Goal: Task Accomplishment & Management: Use online tool/utility

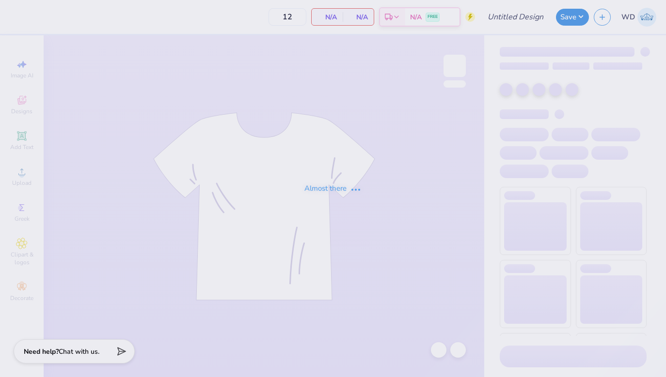
type input "DG Anchorsplash 2"
type input "100"
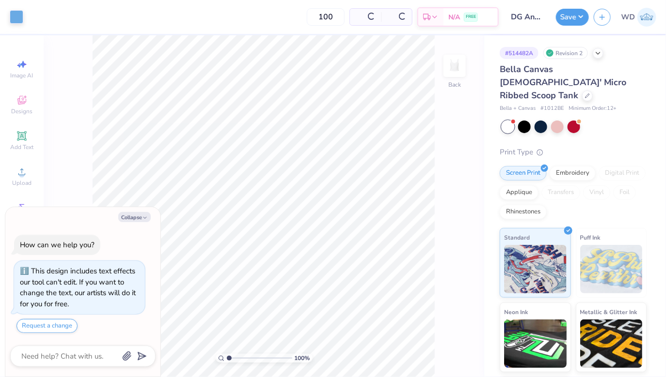
scroll to position [16, 0]
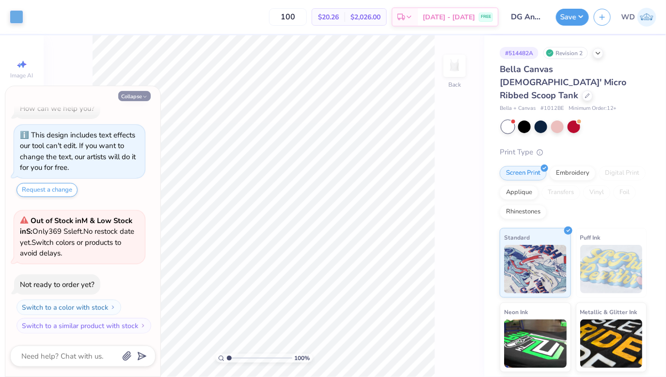
click at [139, 98] on button "Collapse" at bounding box center [134, 96] width 32 height 10
type textarea "x"
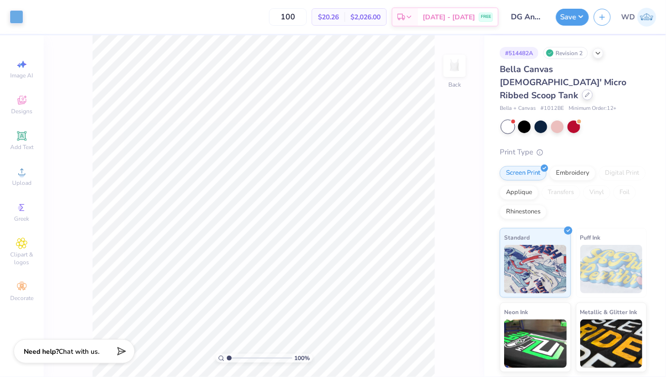
click at [585, 93] on icon at bounding box center [587, 95] width 5 height 5
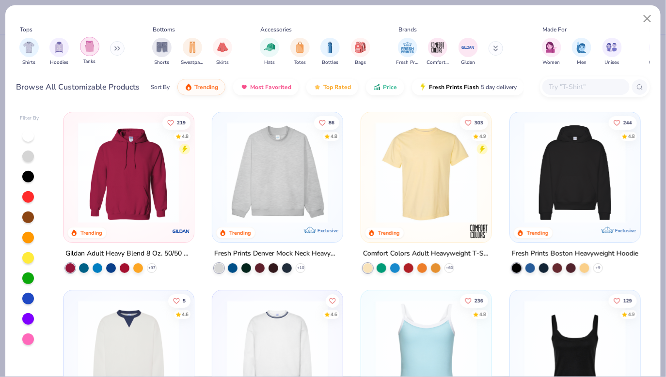
click at [82, 50] on div "filter for Tanks" at bounding box center [89, 46] width 19 height 19
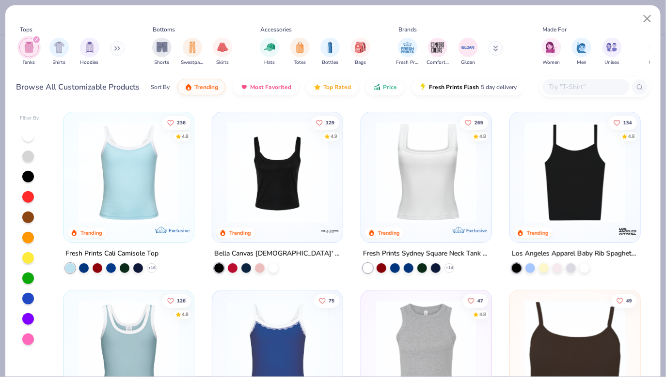
click at [412, 194] on img at bounding box center [426, 172] width 111 height 101
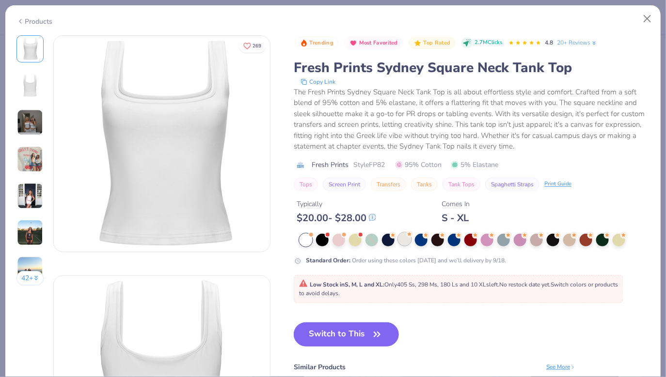
click at [406, 243] on div at bounding box center [404, 239] width 13 height 13
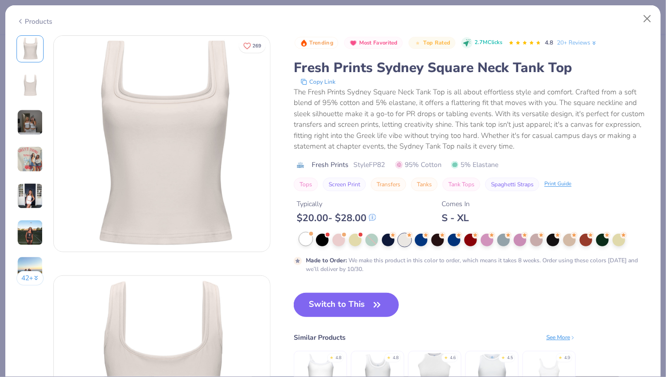
click at [305, 240] on div at bounding box center [305, 239] width 13 height 13
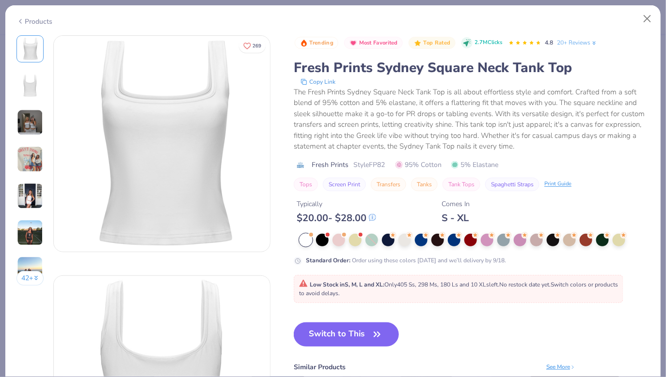
click at [307, 242] on div at bounding box center [305, 240] width 13 height 13
click at [379, 329] on icon "button" at bounding box center [377, 335] width 14 height 14
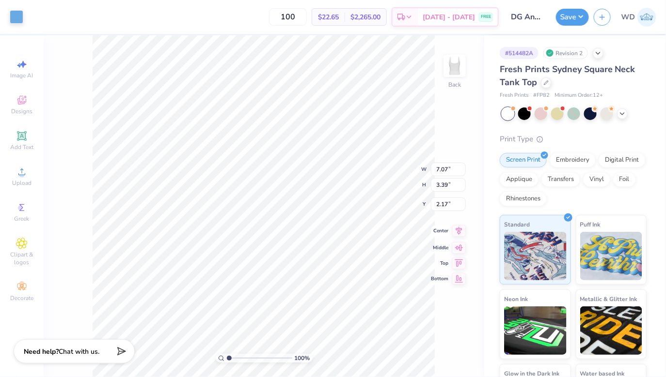
click at [457, 233] on icon at bounding box center [459, 231] width 14 height 12
type input "1.49"
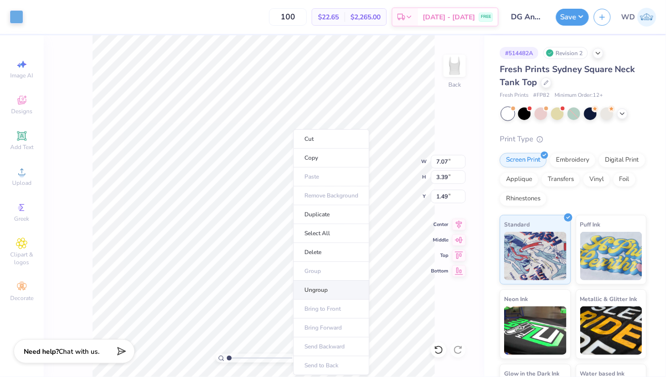
click at [323, 286] on li "Ungroup" at bounding box center [331, 290] width 76 height 19
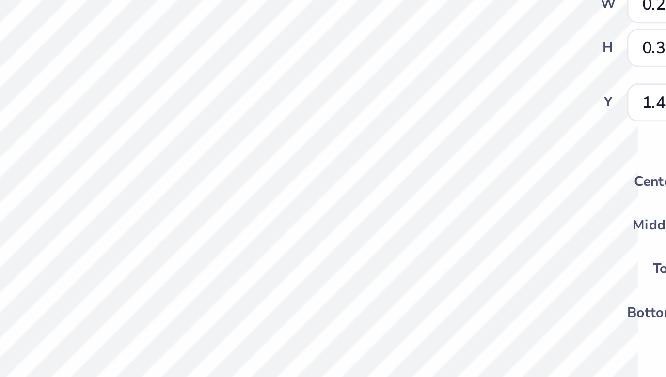
type input "0.31"
type input "0.35"
type input "1.85"
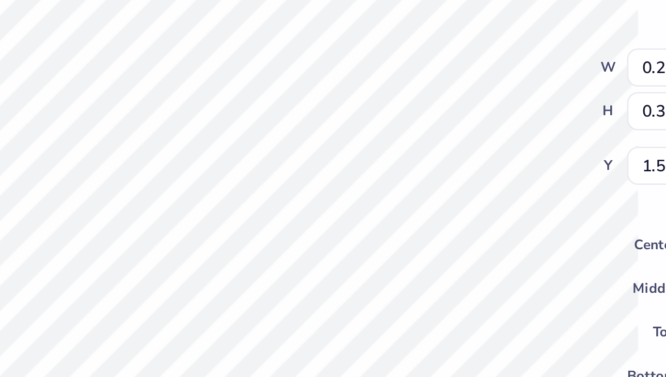
type input "1.84"
type input "0.21"
type input "0.24"
type input "1.63"
type input "1.77"
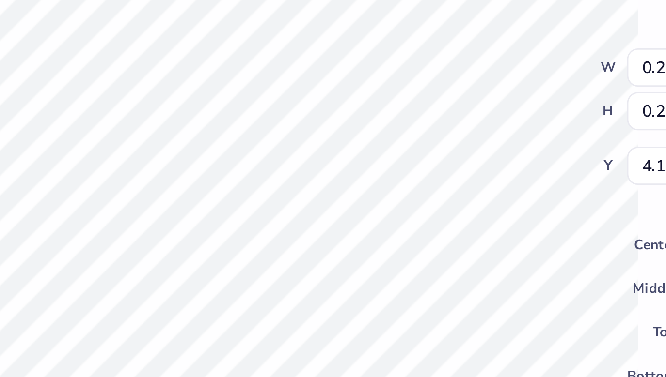
type input "3.87"
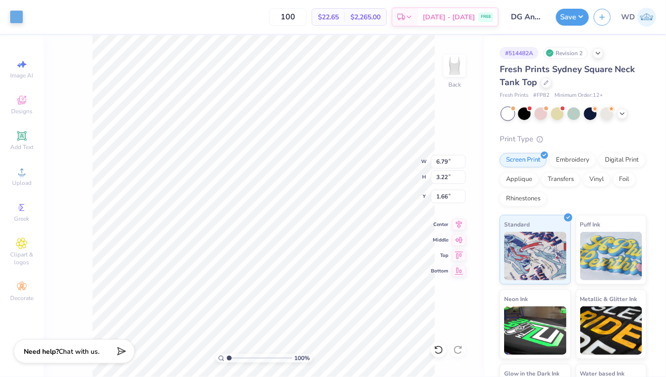
type input "7.04"
type input "3.34"
click at [572, 21] on button "Save" at bounding box center [572, 15] width 33 height 17
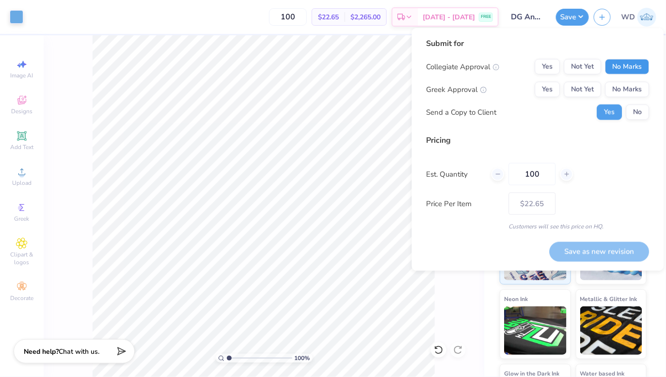
click at [627, 64] on button "No Marks" at bounding box center [627, 67] width 44 height 16
click at [544, 86] on button "Yes" at bounding box center [547, 90] width 25 height 16
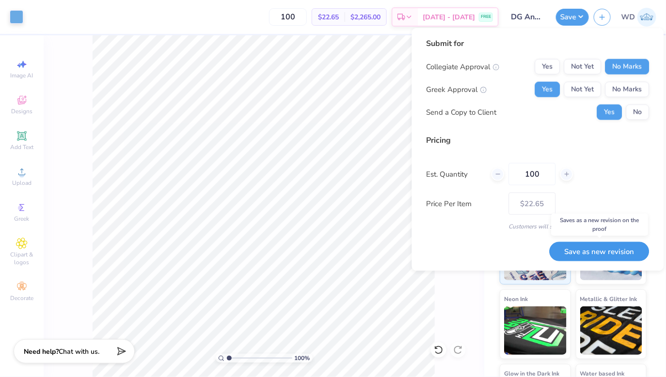
click at [591, 253] on button "Save as new revision" at bounding box center [599, 252] width 100 height 20
type input "$22.65"
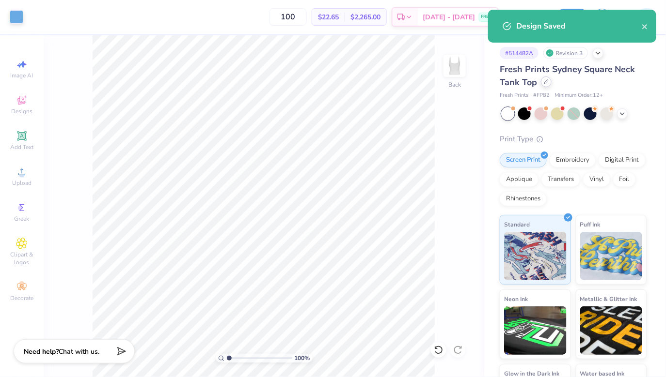
click at [546, 87] on div "Fresh Prints Sydney Square Neck Tank Top" at bounding box center [573, 76] width 147 height 26
click at [546, 83] on icon at bounding box center [546, 81] width 5 height 5
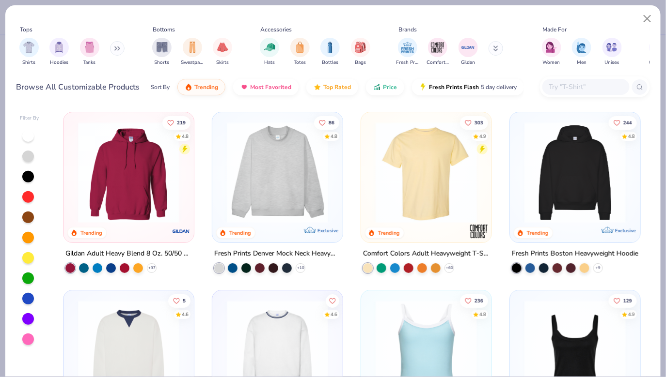
click at [412, 179] on img at bounding box center [426, 172] width 111 height 101
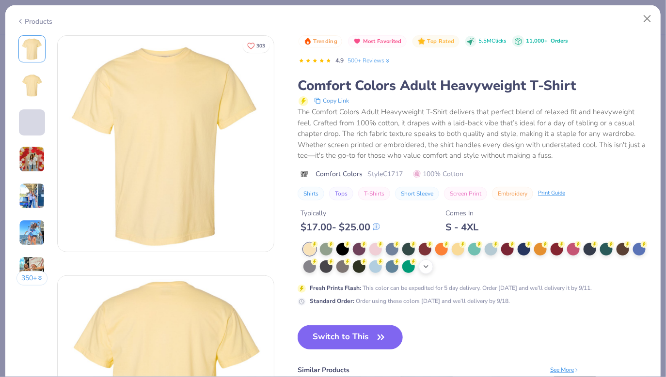
click at [424, 267] on icon at bounding box center [426, 267] width 8 height 8
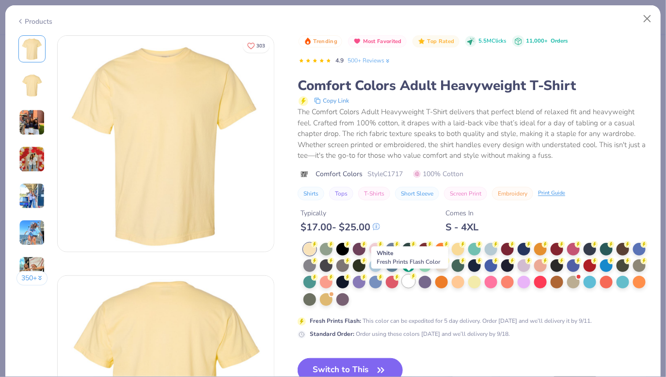
click at [408, 285] on div at bounding box center [408, 281] width 13 height 13
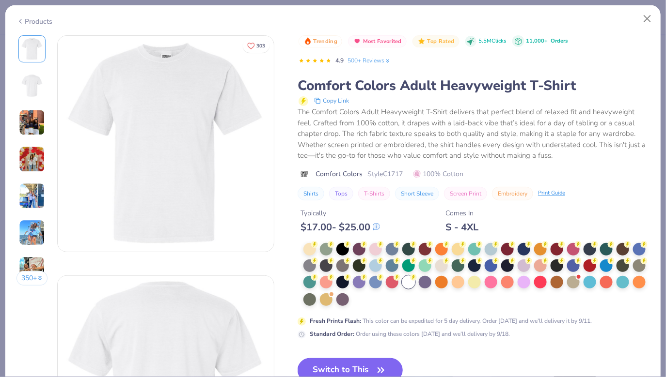
click at [361, 368] on button "Switch to This" at bounding box center [350, 371] width 105 height 24
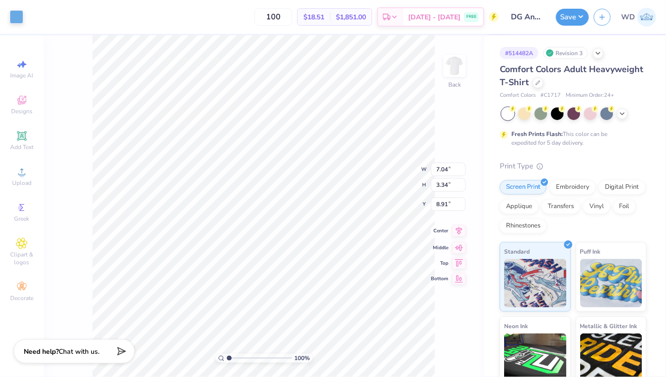
click at [458, 235] on icon at bounding box center [459, 231] width 14 height 12
type input "10.58"
type input "5.02"
click at [458, 224] on icon at bounding box center [459, 223] width 6 height 8
type input "3.00"
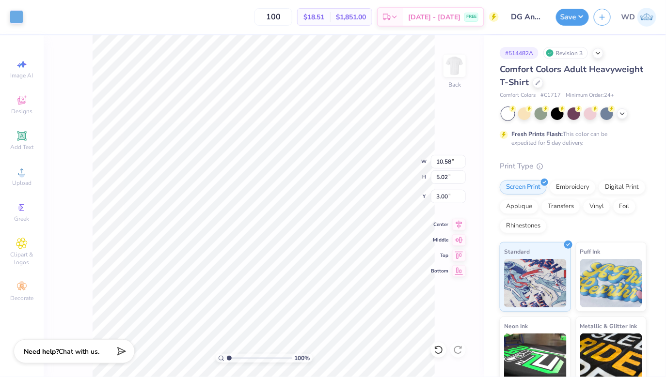
type input "9.29"
type input "4.41"
click at [457, 224] on icon at bounding box center [459, 224] width 14 height 12
click at [577, 15] on button "Save" at bounding box center [572, 15] width 33 height 17
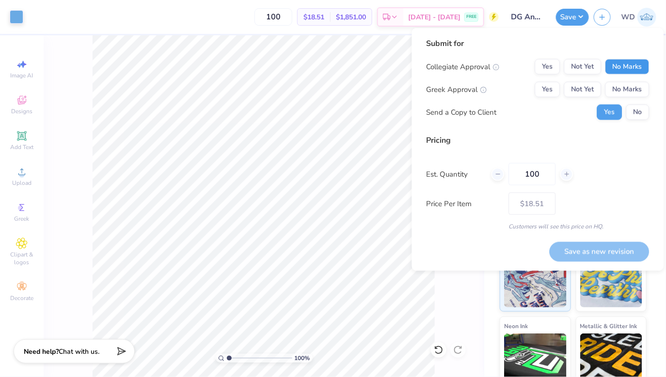
click at [620, 70] on button "No Marks" at bounding box center [627, 67] width 44 height 16
click at [552, 89] on button "Yes" at bounding box center [547, 90] width 25 height 16
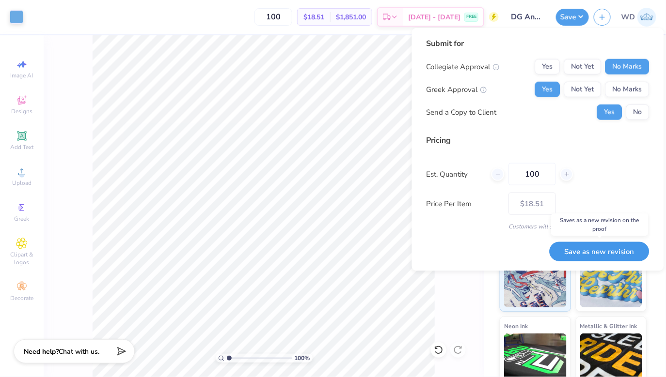
click at [586, 251] on button "Save as new revision" at bounding box center [599, 252] width 100 height 20
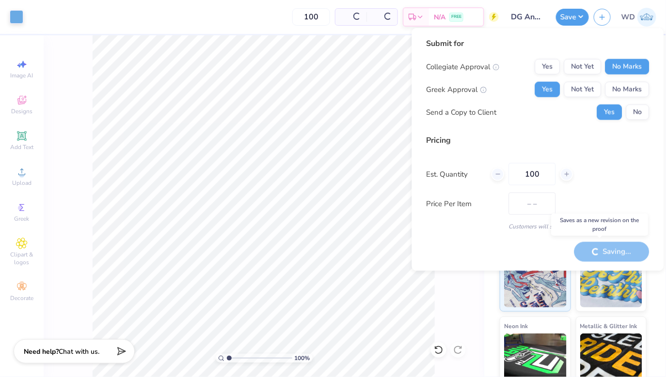
type input "$18.51"
